Goal: Download file/media

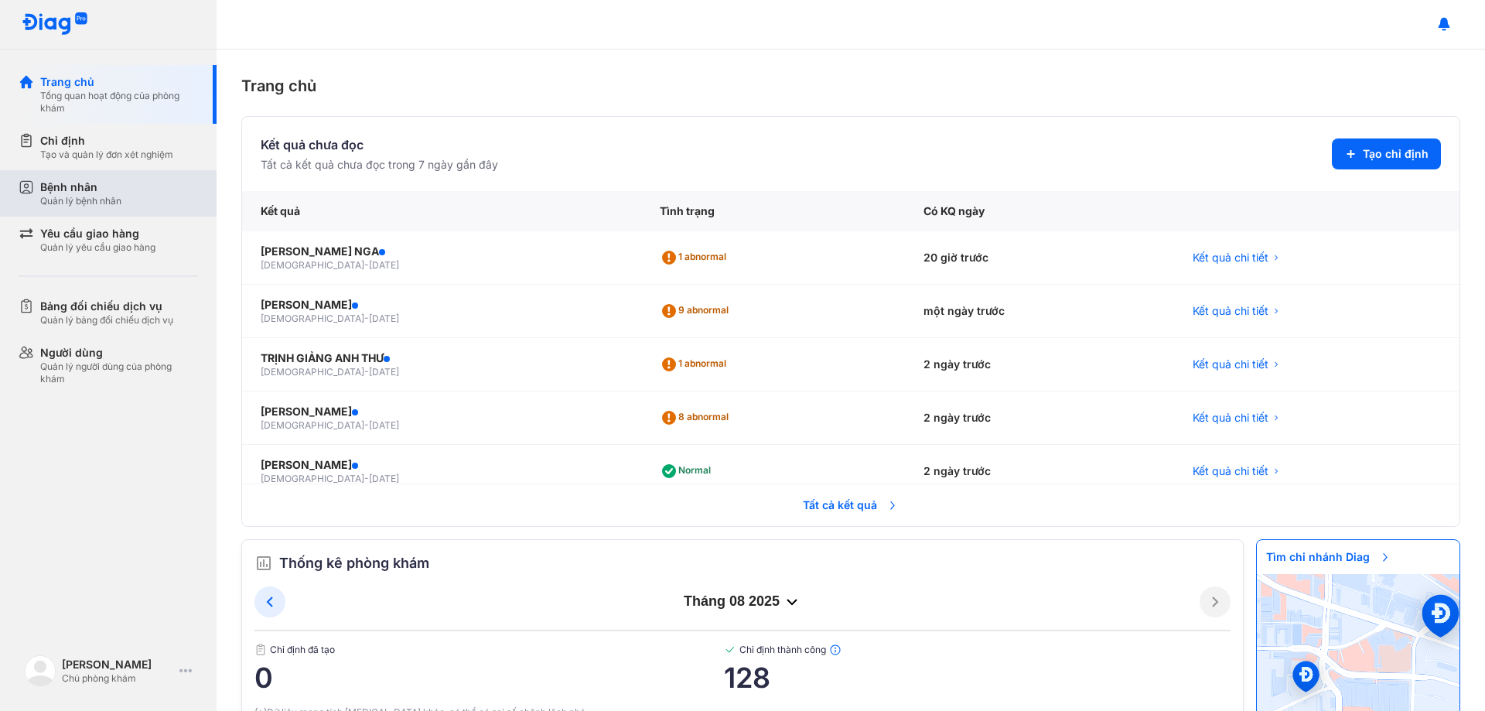
click at [118, 199] on div "Quản lý bệnh nhân" at bounding box center [80, 201] width 81 height 12
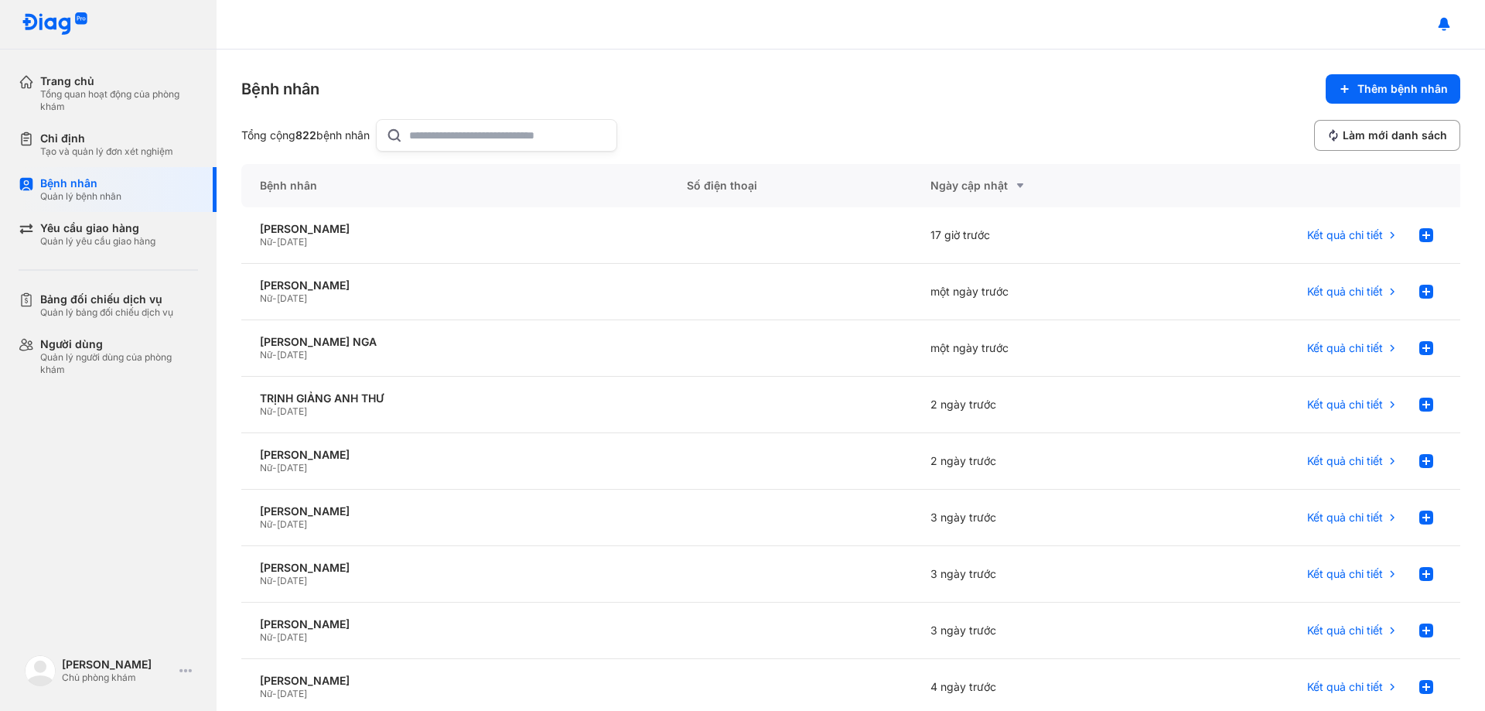
click at [466, 135] on input "text" at bounding box center [508, 135] width 198 height 31
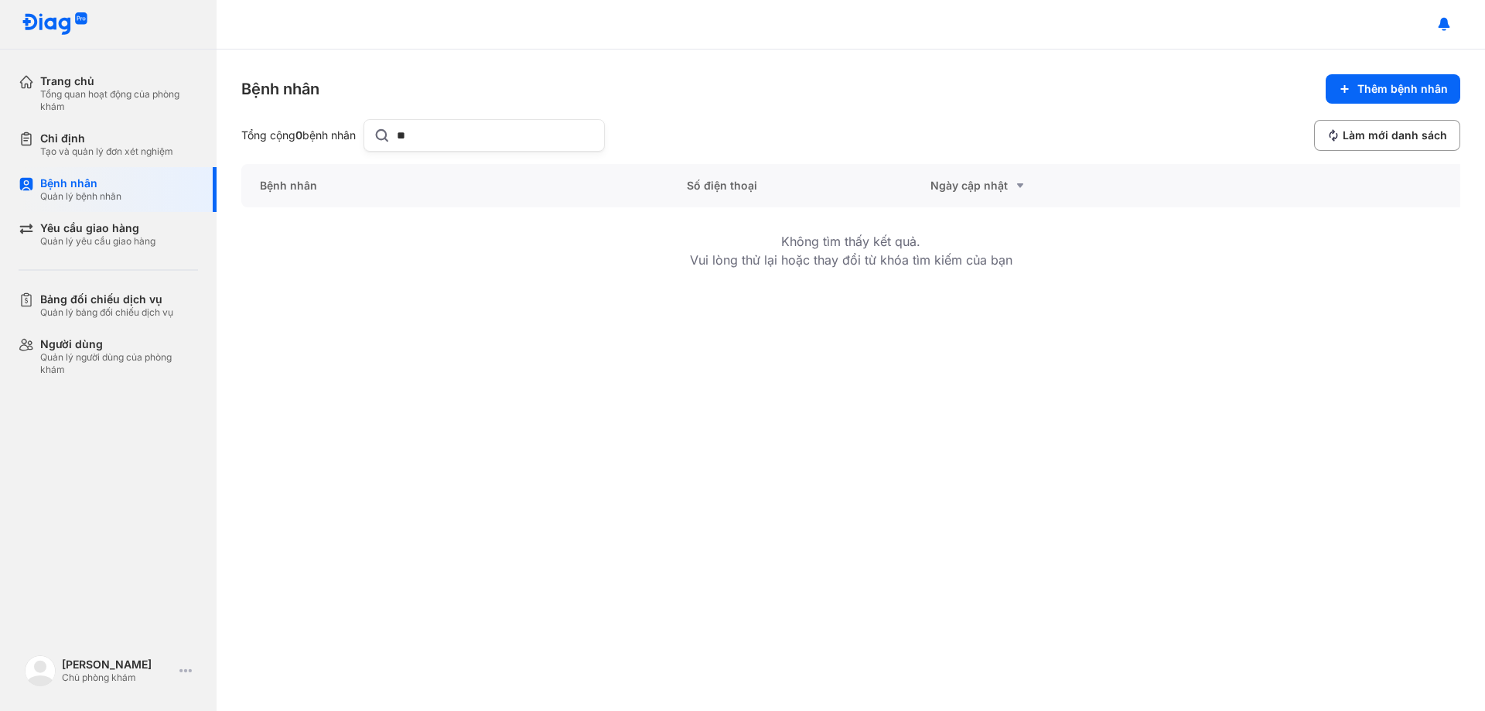
type input "*"
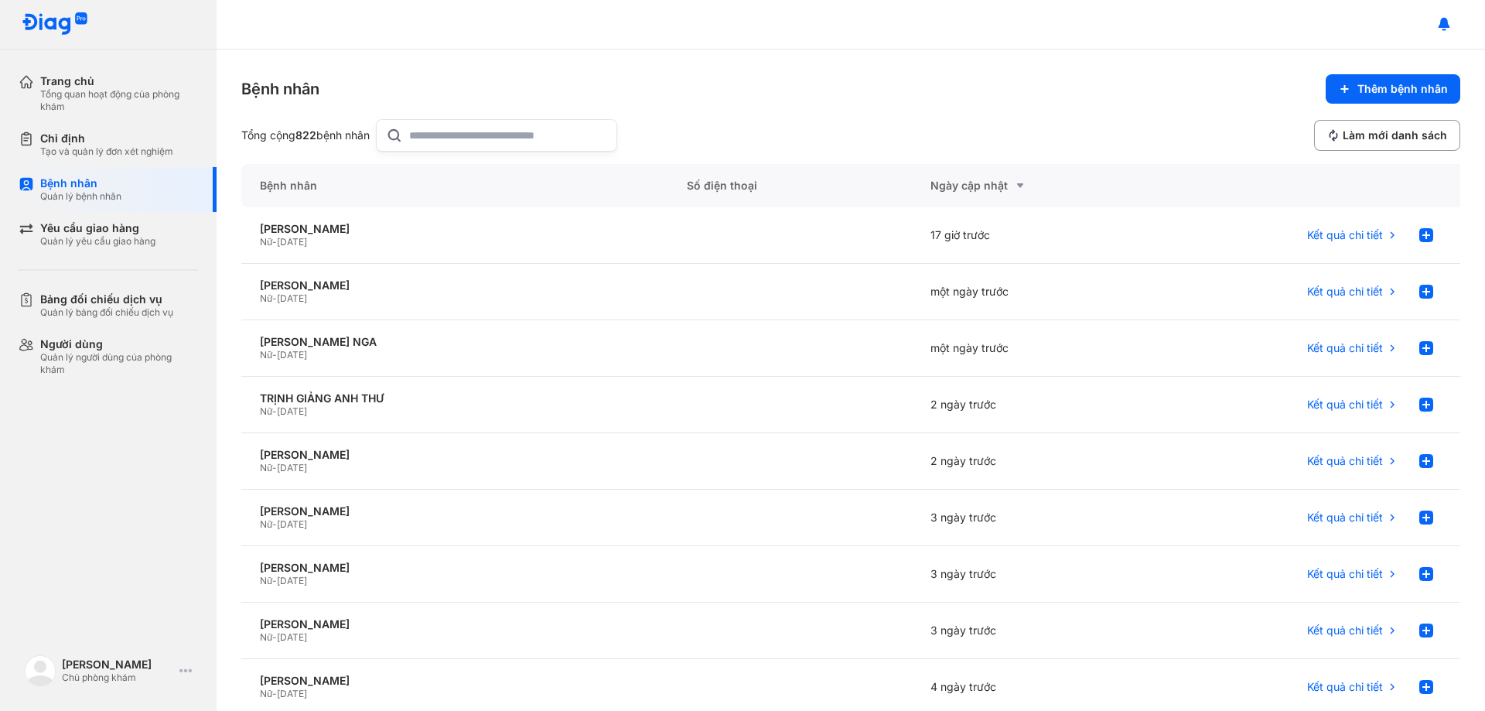
type input "*"
type input "**********"
click at [1348, 230] on span "Kết quả chi tiết" at bounding box center [1345, 235] width 76 height 14
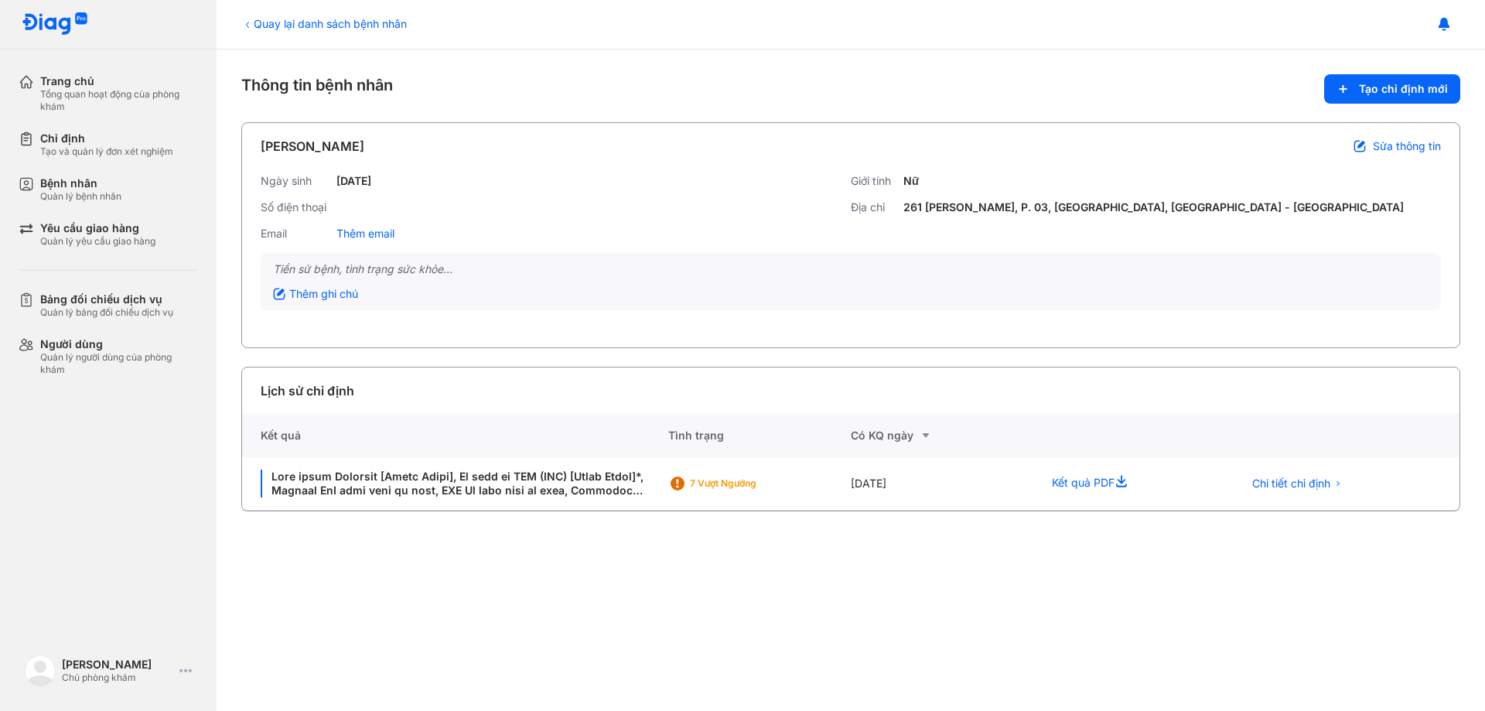
click at [313, 23] on div "Quay lại danh sách bệnh nhân" at bounding box center [323, 23] width 165 height 16
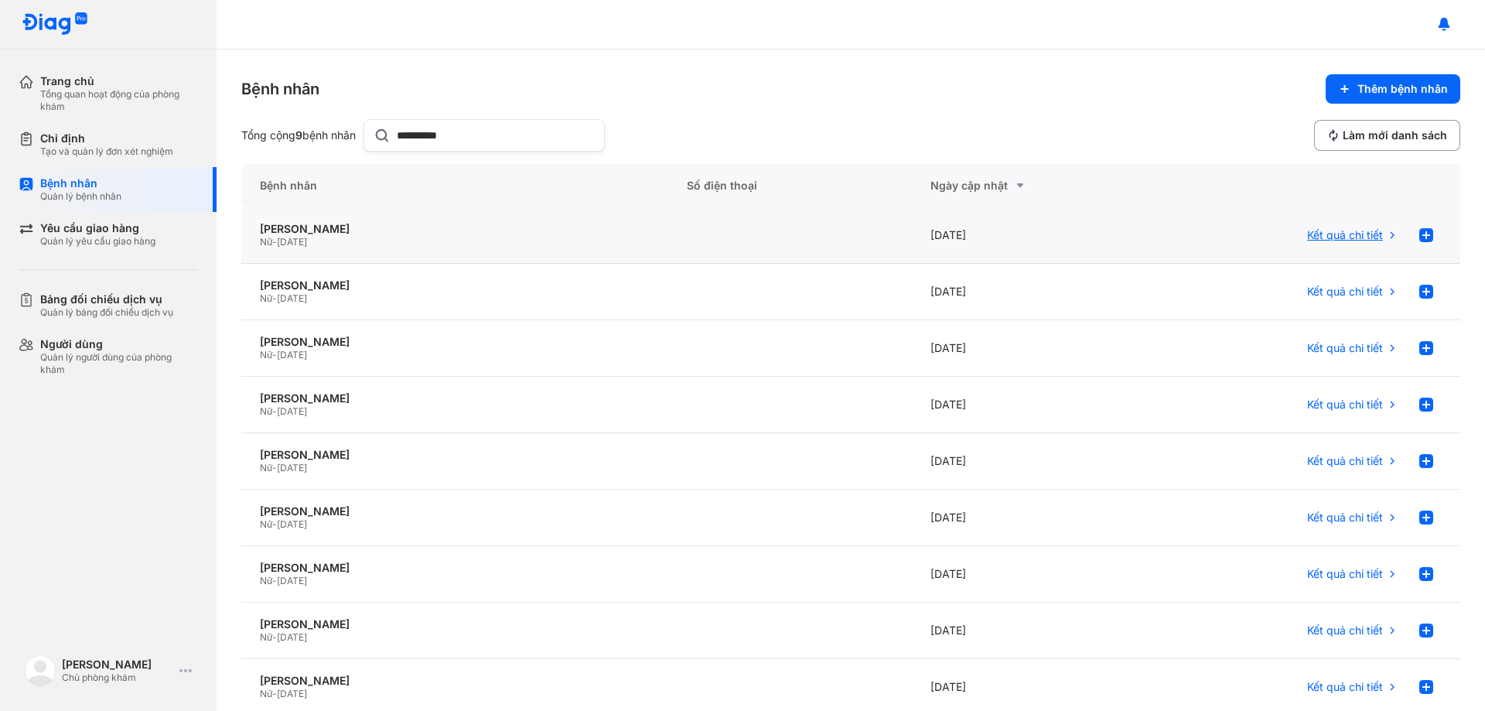
click at [1330, 235] on span "Kết quả chi tiết" at bounding box center [1345, 235] width 76 height 14
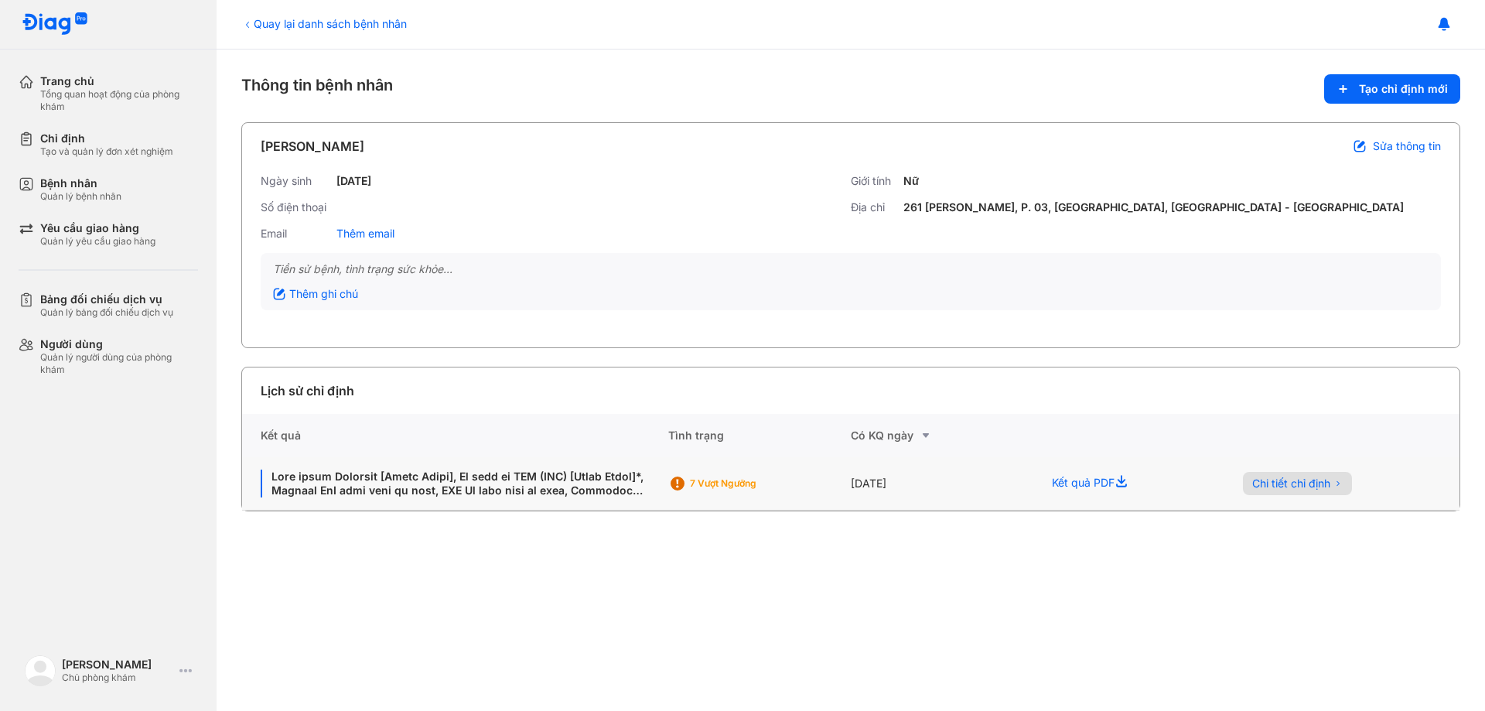
click at [1277, 482] on span "Chi tiết chỉ định" at bounding box center [1291, 483] width 78 height 14
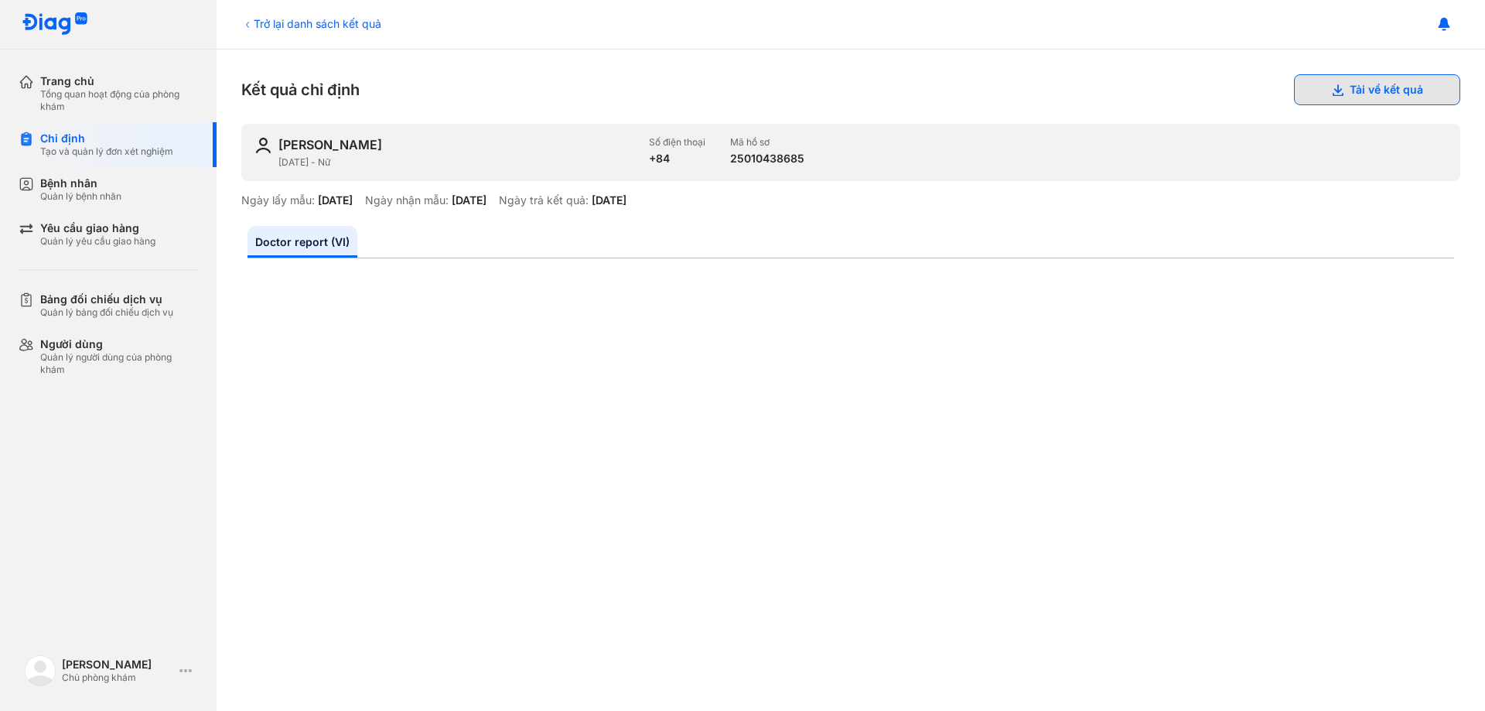
click at [1358, 92] on button "Tải về kết quả" at bounding box center [1377, 89] width 166 height 31
click at [268, 22] on div "Trở lại danh sách kết quả" at bounding box center [311, 23] width 140 height 16
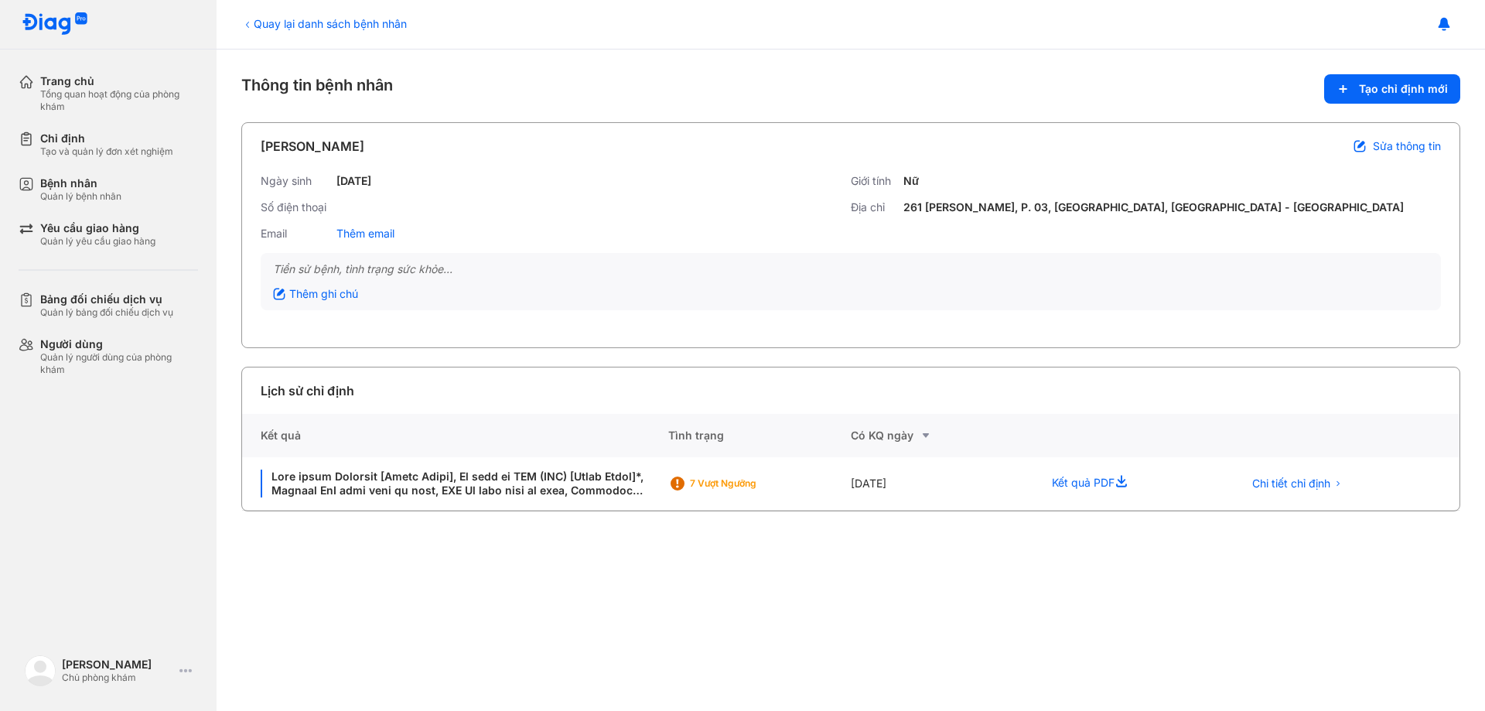
click at [276, 26] on div "Quay lại danh sách bệnh nhân" at bounding box center [323, 23] width 165 height 16
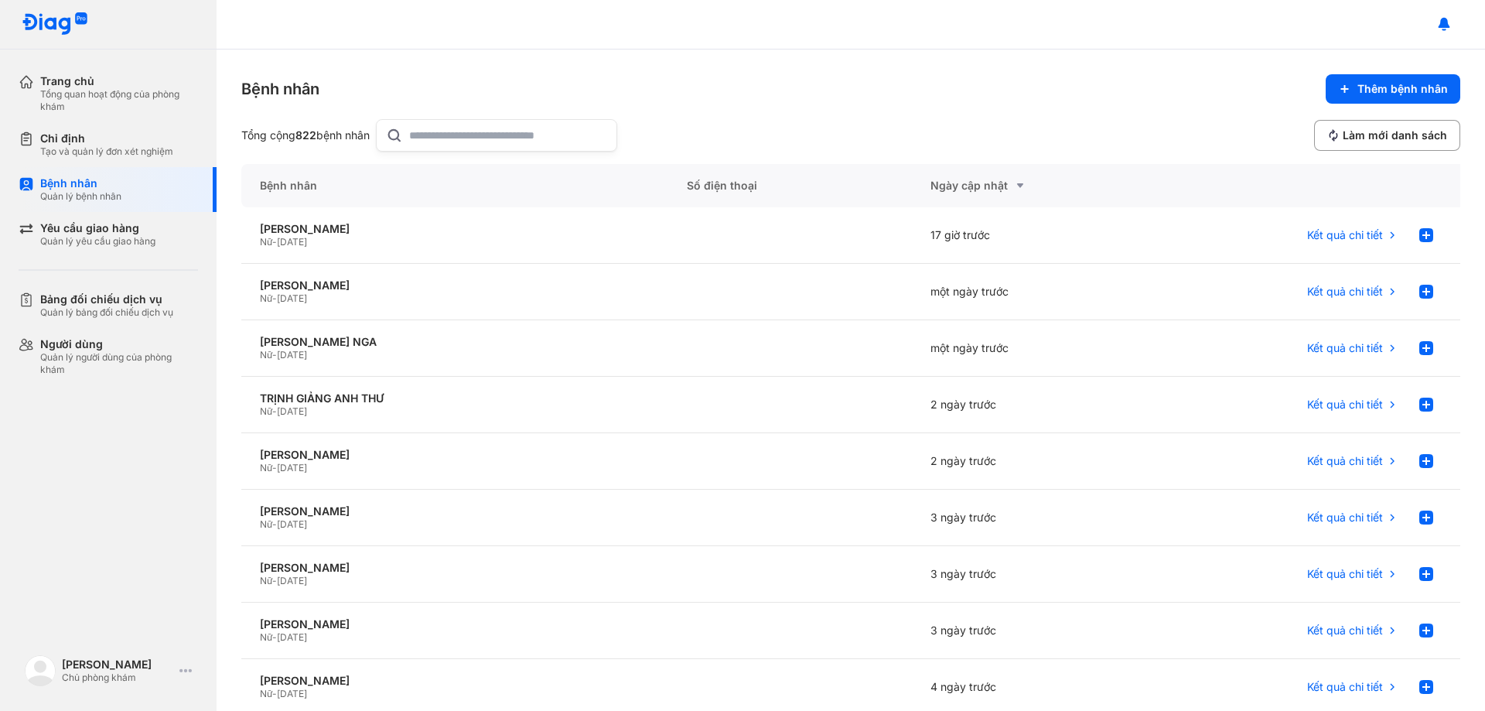
click at [426, 138] on input "text" at bounding box center [508, 135] width 198 height 31
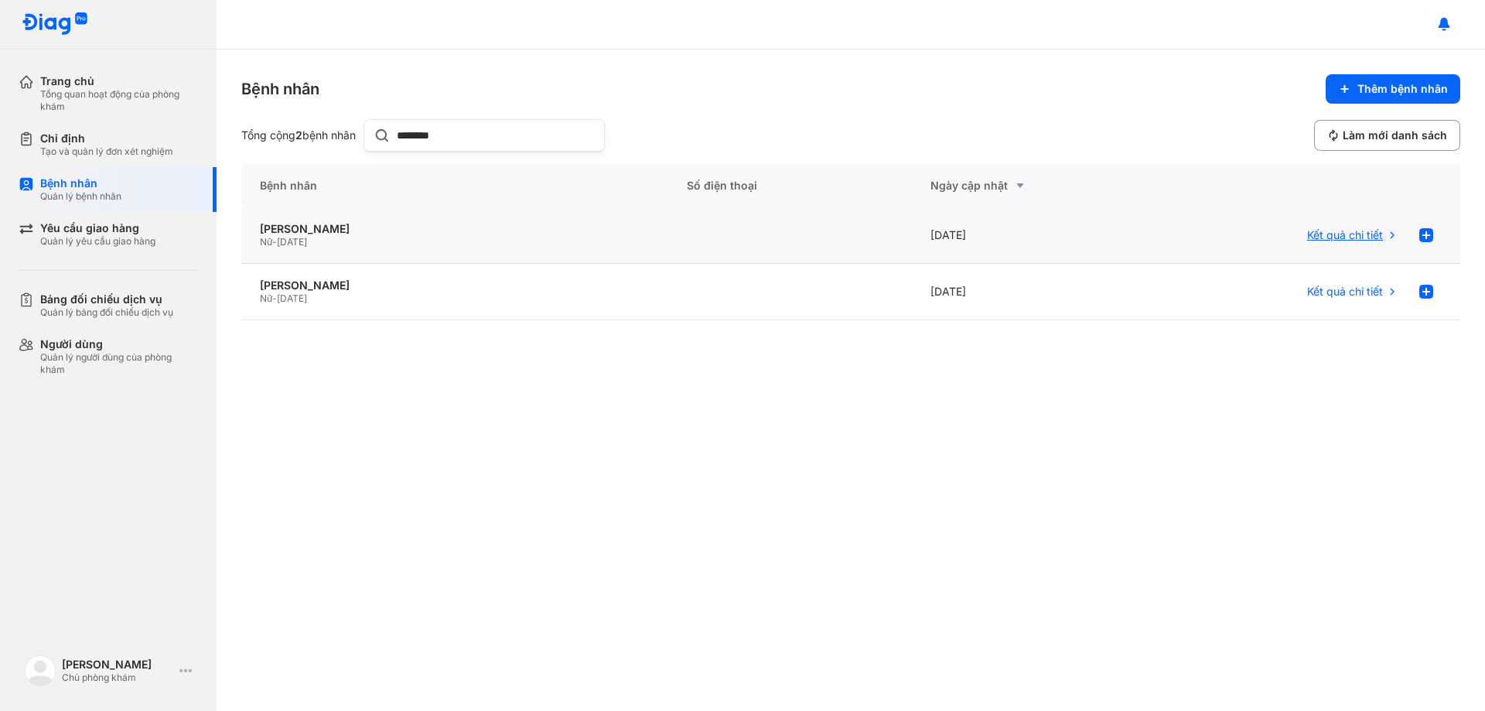
type input "********"
click at [1358, 237] on span "Kết quả chi tiết" at bounding box center [1345, 235] width 76 height 14
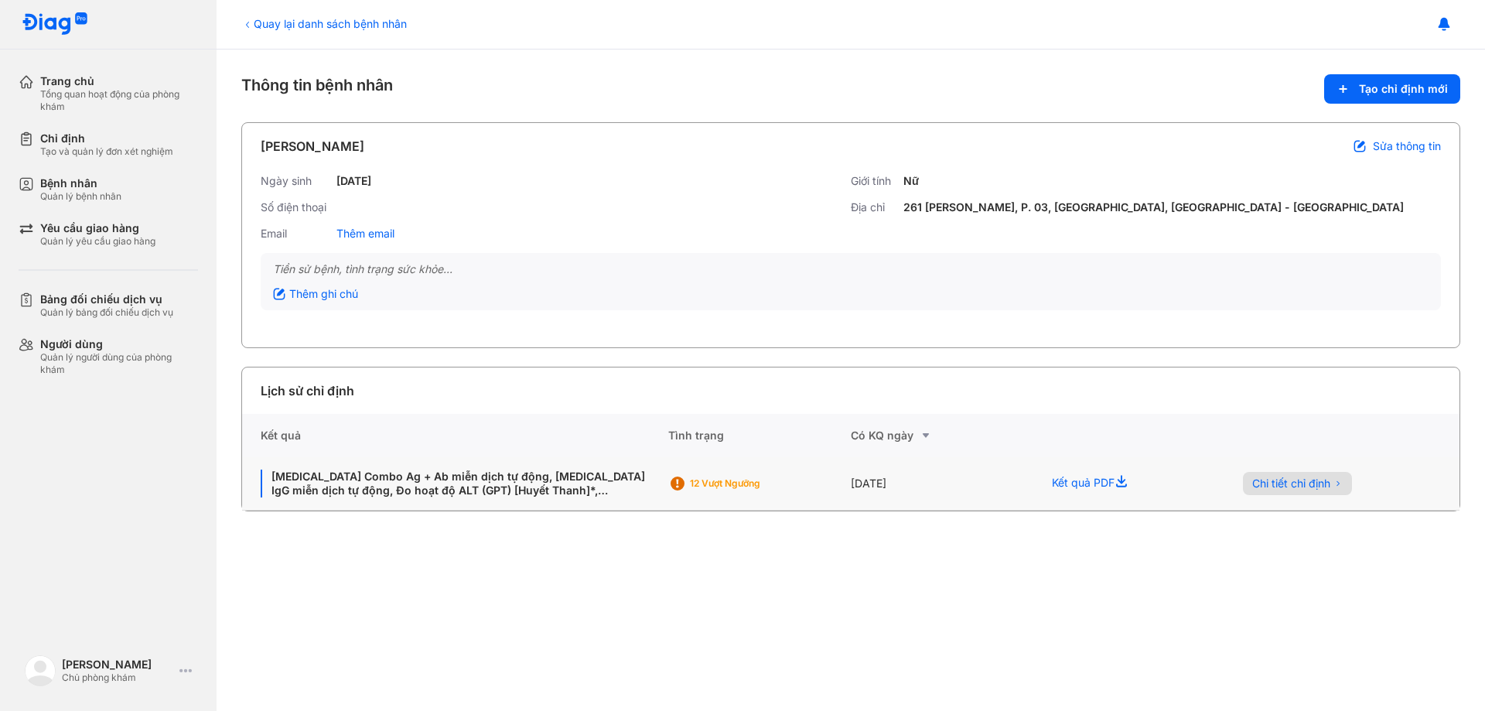
click at [1289, 482] on span "Chi tiết chỉ định" at bounding box center [1291, 483] width 78 height 14
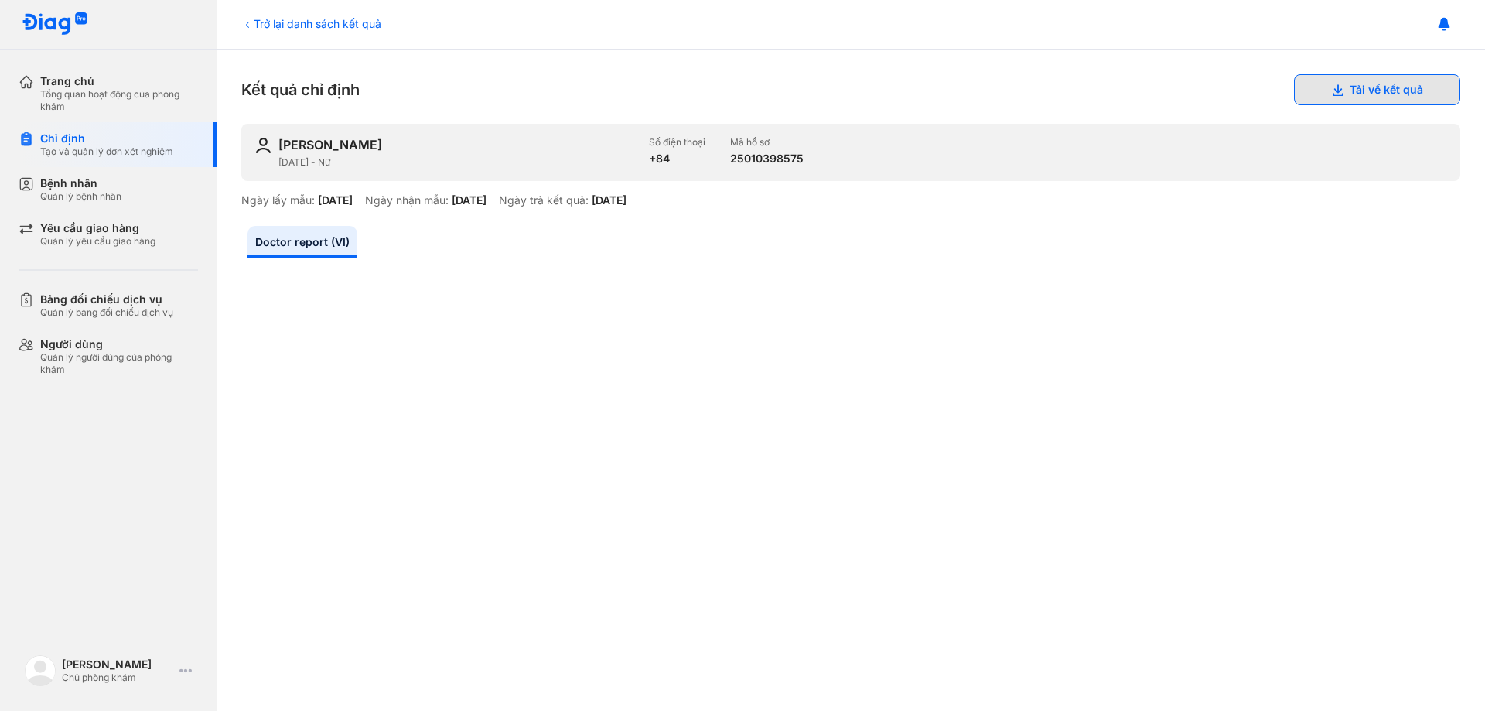
click at [1344, 82] on button "Tải về kết quả" at bounding box center [1377, 89] width 166 height 31
click at [281, 19] on div "Trở lại danh sách kết quả" at bounding box center [311, 23] width 140 height 16
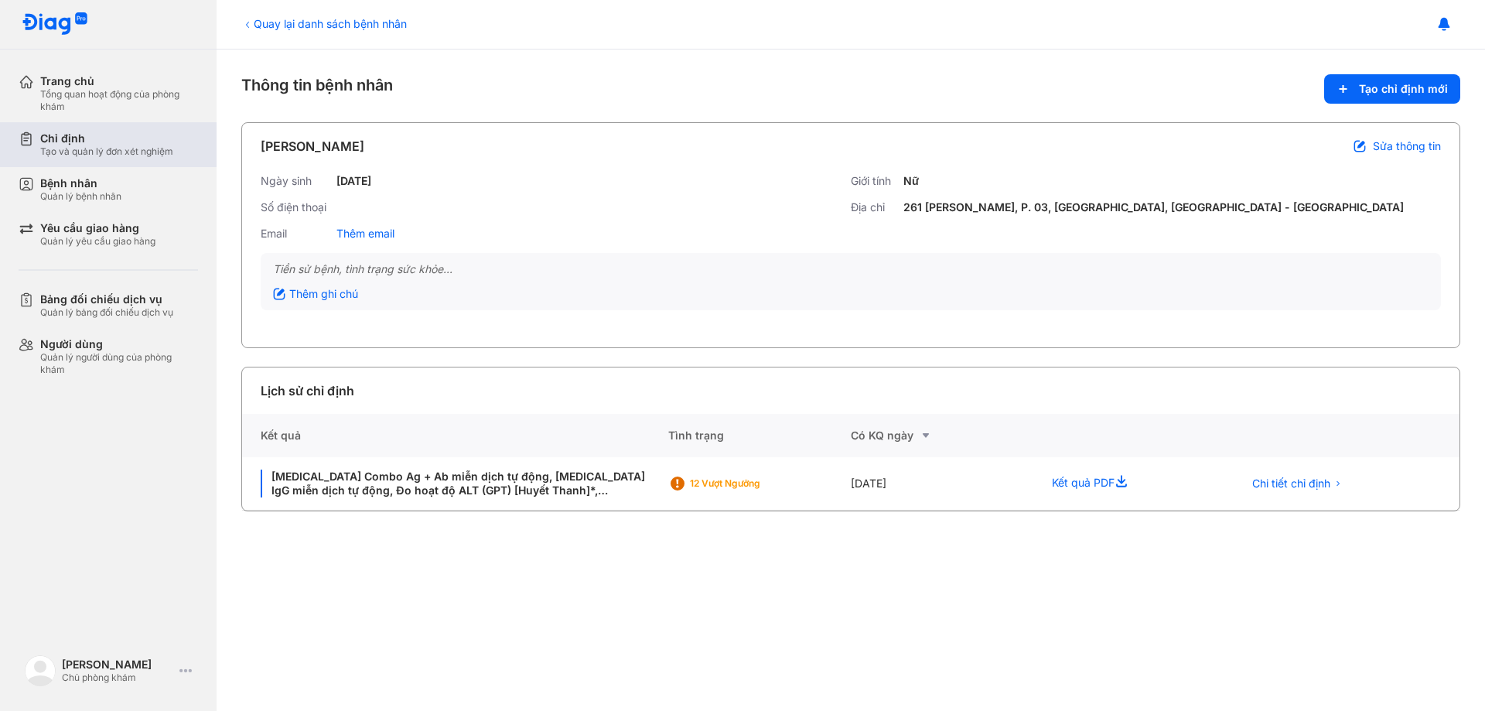
click at [77, 145] on div "Chỉ định" at bounding box center [106, 138] width 133 height 14
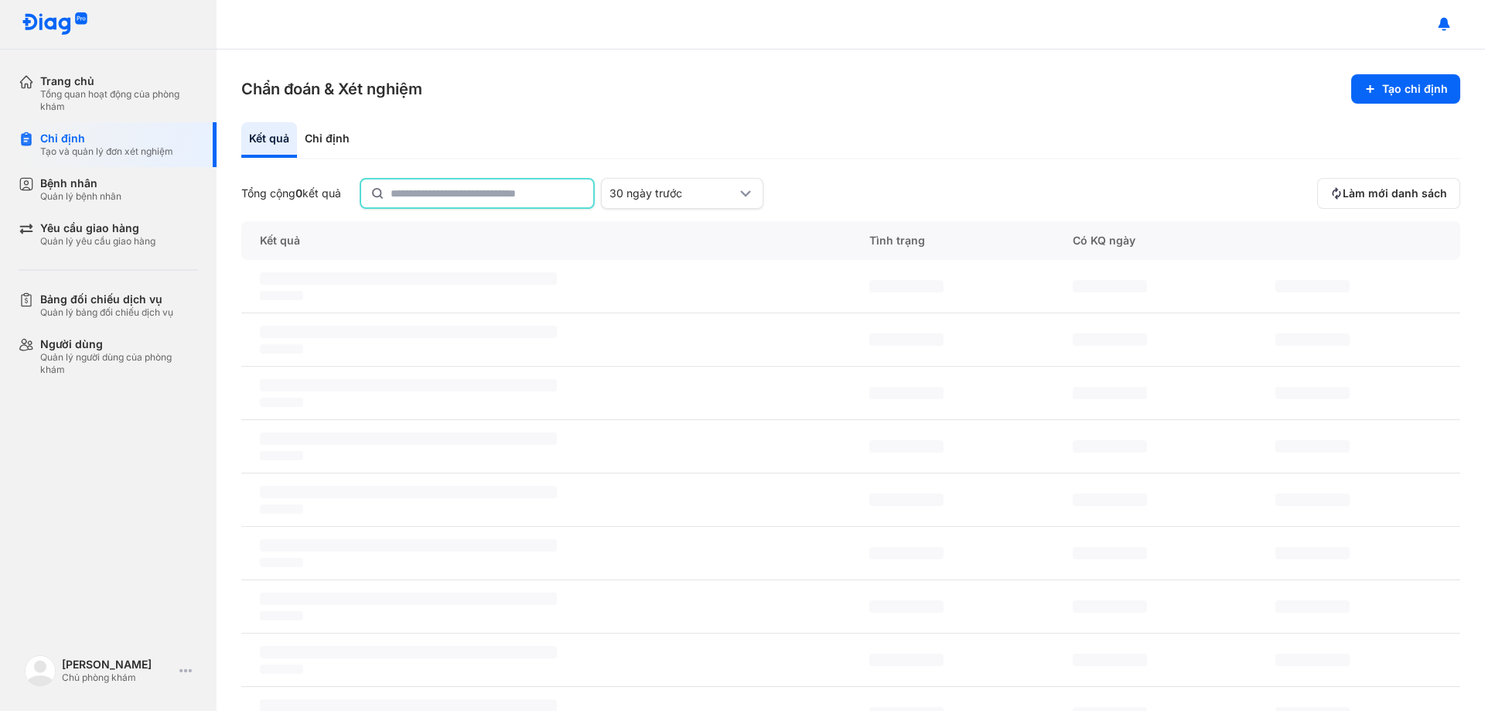
click at [479, 186] on input "text" at bounding box center [486, 193] width 193 height 28
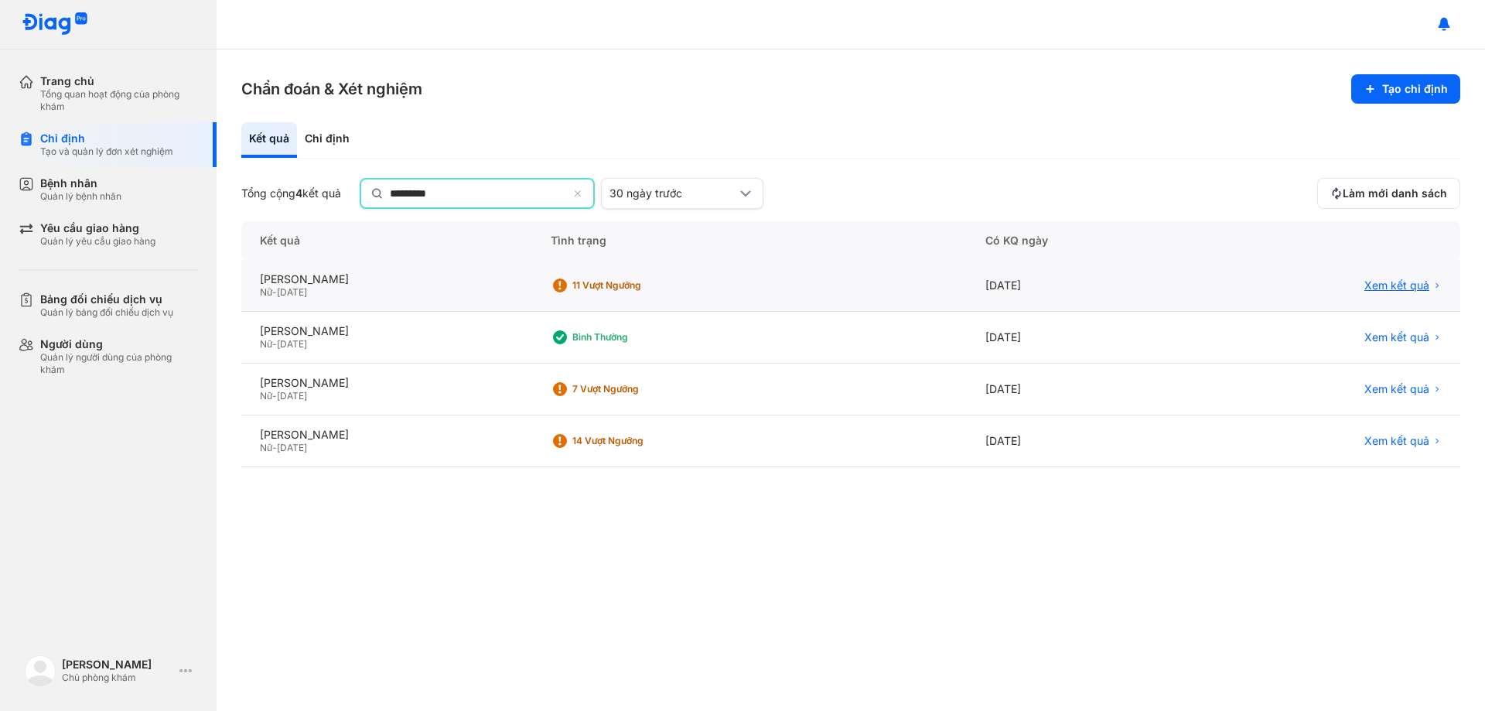
type input "*********"
click at [1375, 281] on span "Xem kết quả" at bounding box center [1396, 287] width 65 height 14
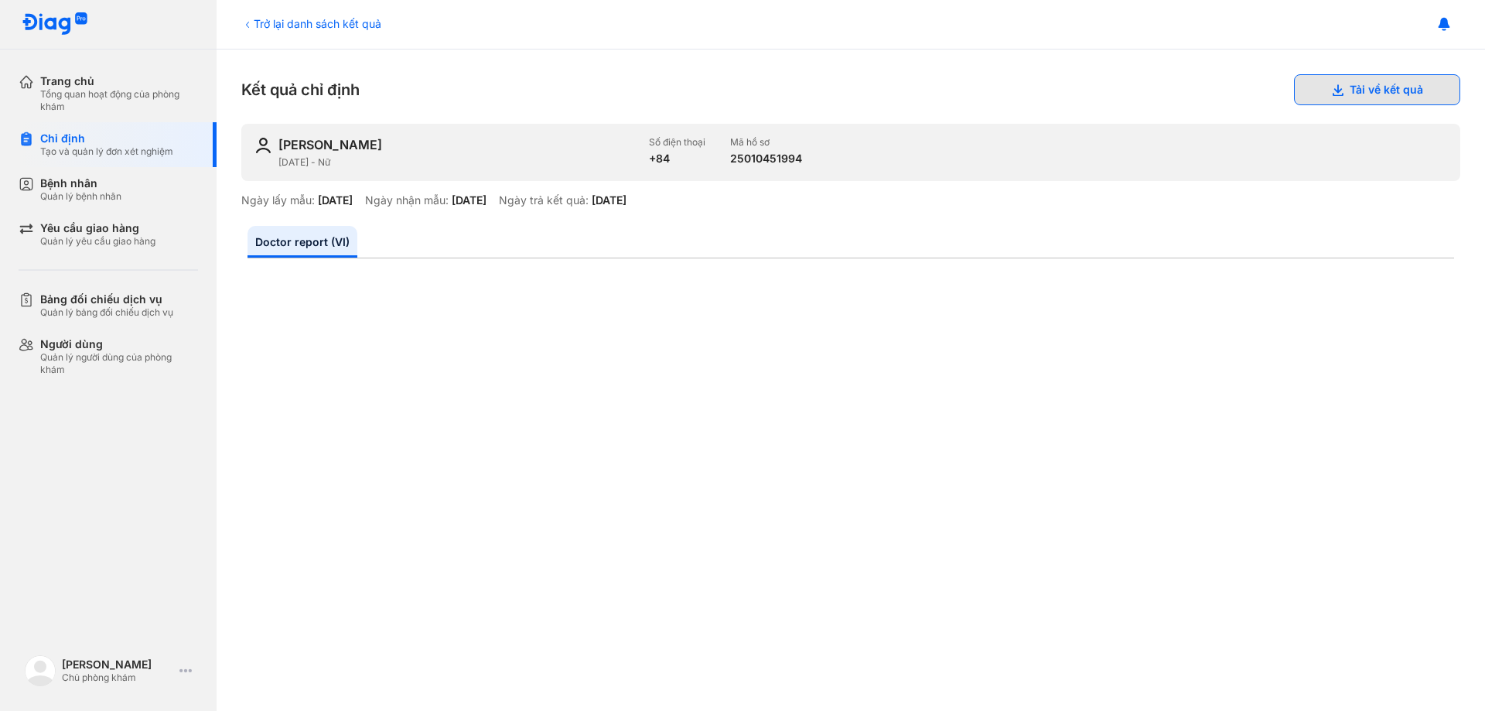
click at [1354, 89] on button "Tải về kết quả" at bounding box center [1377, 89] width 166 height 31
